Goal: Task Accomplishment & Management: Use online tool/utility

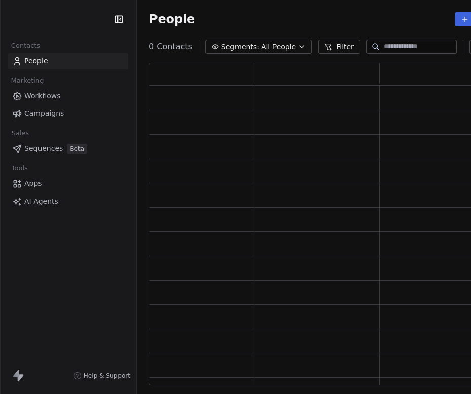
scroll to position [323, 377]
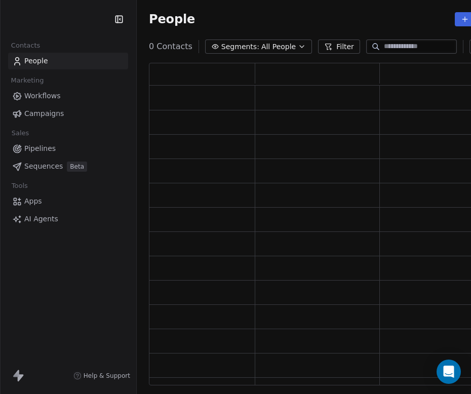
click at [47, 217] on span "AI Agents" at bounding box center [41, 219] width 34 height 11
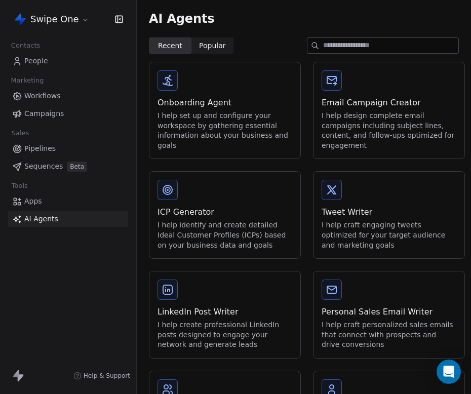
click at [237, 132] on div "I help set up and configure your workspace by gathering essential information a…" at bounding box center [225, 131] width 135 height 40
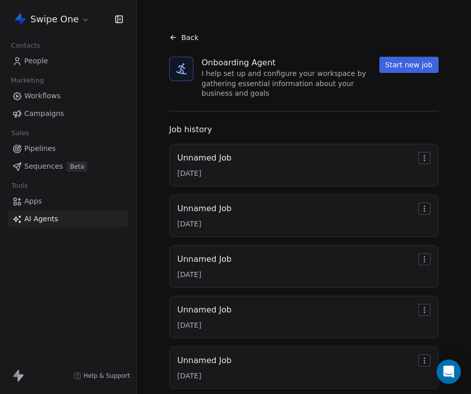
click at [85, 21] on html "Swipe One Contacts People Marketing Workflows Campaigns Sales Pipelines Sequenc…" at bounding box center [235, 197] width 471 height 394
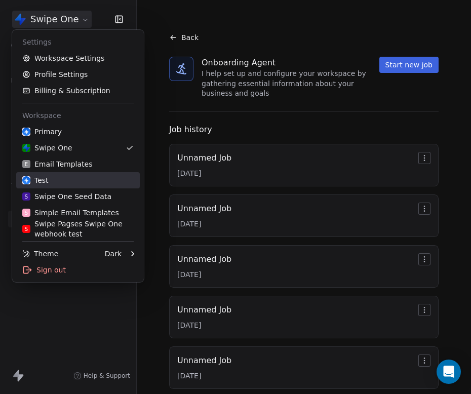
click at [69, 183] on div "Test" at bounding box center [77, 180] width 111 height 10
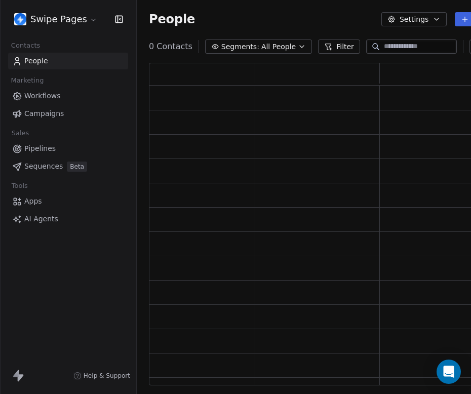
scroll to position [323, 377]
click at [61, 229] on div "Swipe Pages Contacts People Marketing Workflows Campaigns Sales Pipelines Seque…" at bounding box center [68, 197] width 136 height 394
click at [66, 226] on link "AI Agents" at bounding box center [68, 219] width 120 height 17
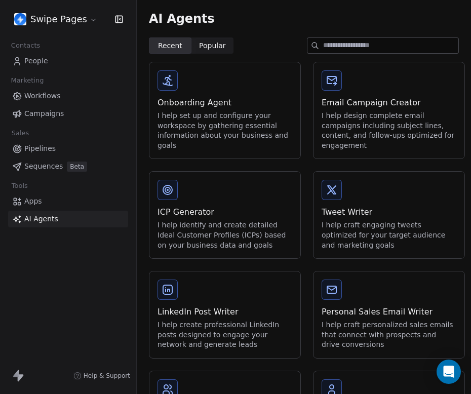
click at [208, 108] on div "Onboarding Agent" at bounding box center [225, 103] width 135 height 12
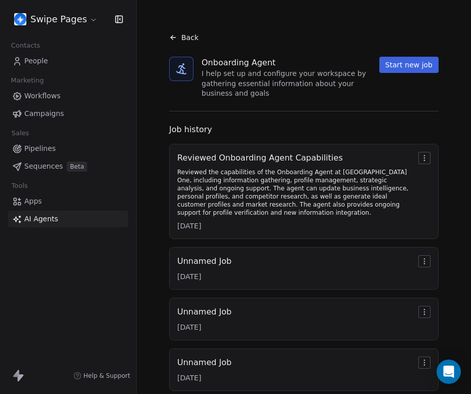
click at [412, 62] on button "Start new job" at bounding box center [408, 65] width 59 height 16
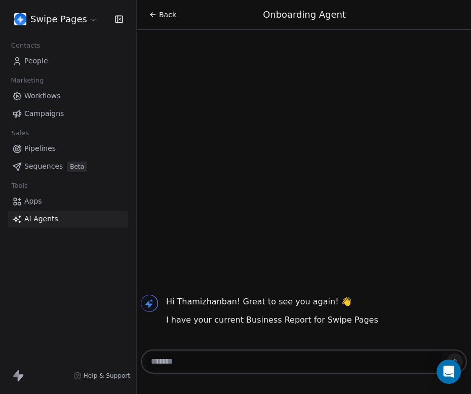
click at [206, 369] on textarea at bounding box center [293, 361] width 297 height 19
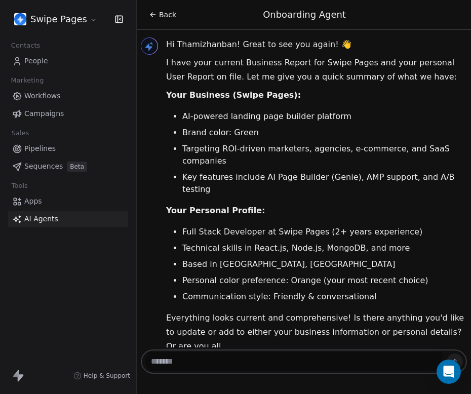
scroll to position [27, 0]
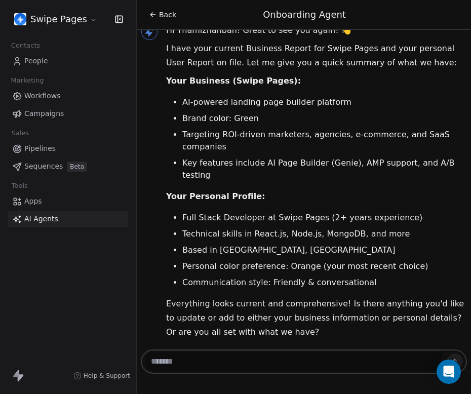
click at [169, 18] on span "Back" at bounding box center [167, 15] width 17 height 10
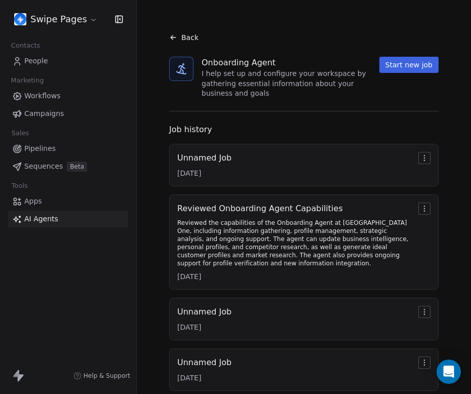
click at [427, 66] on button "Start new job" at bounding box center [408, 65] width 59 height 16
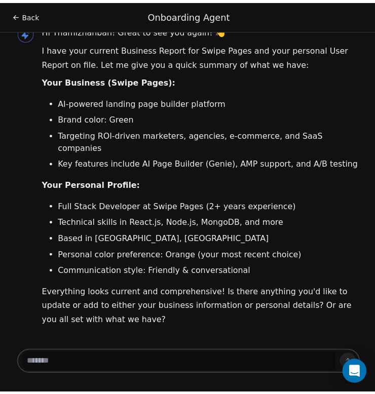
scroll to position [15, 0]
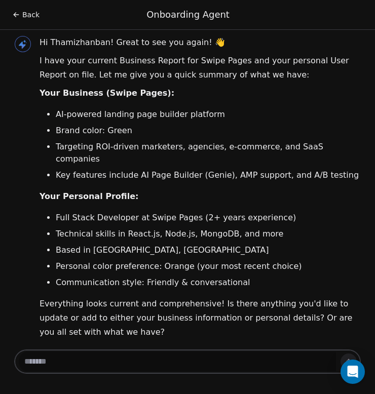
click at [318, 169] on li "Key features include AI Page Builder (Genie), AMP support, and A/B testing" at bounding box center [208, 175] width 305 height 12
copy li "testing"
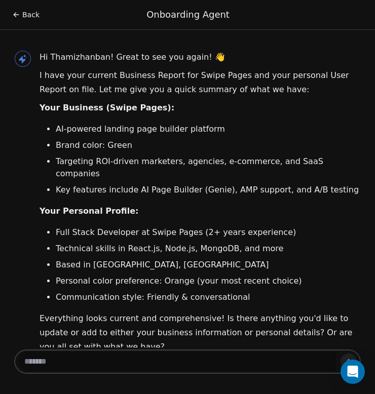
scroll to position [15, 0]
